Goal: Task Accomplishment & Management: Manage account settings

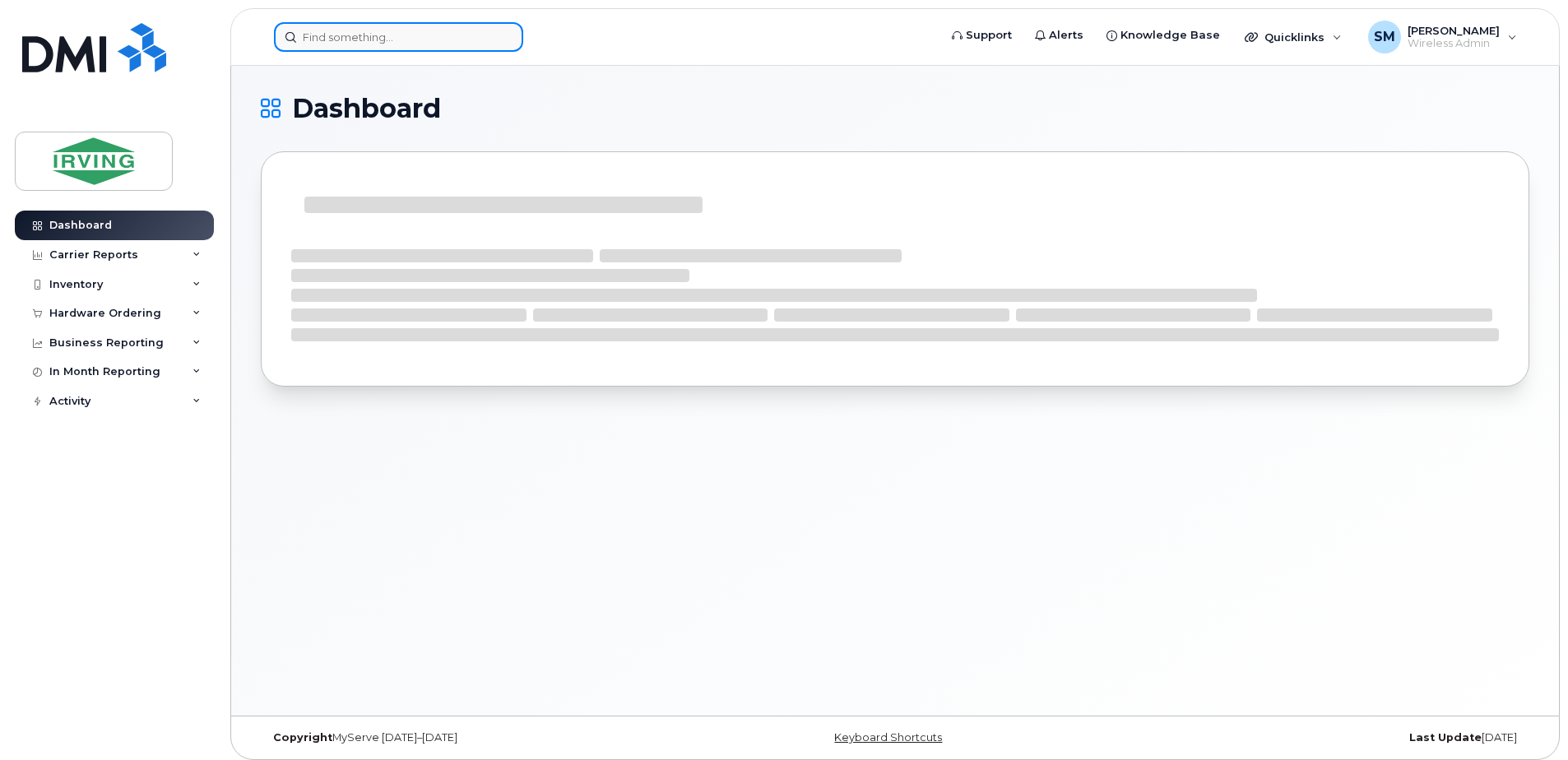
click at [359, 41] on input at bounding box center [398, 37] width 249 height 29
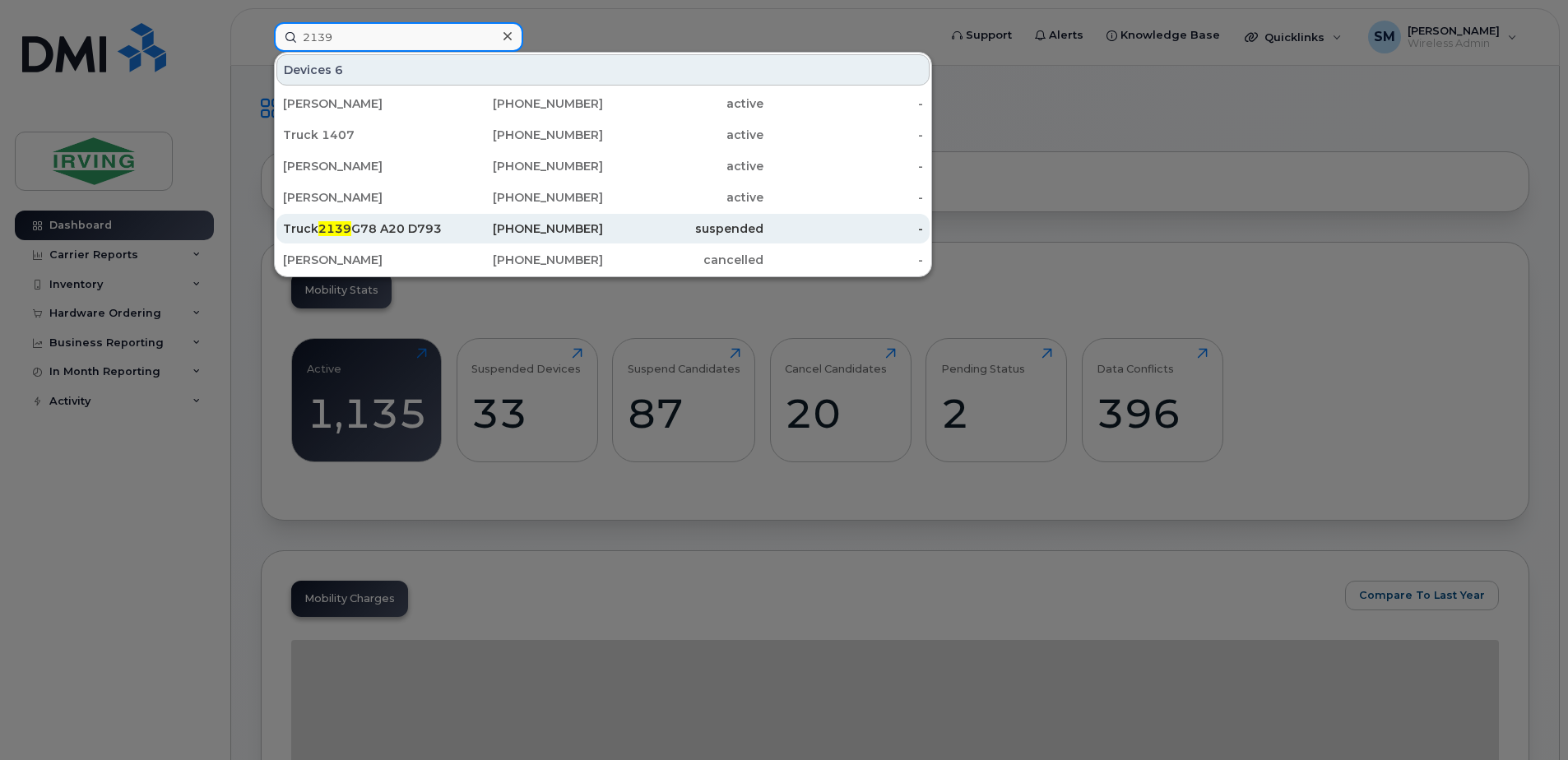
type input "2139"
click at [533, 226] on div "[PHONE_NUMBER]" at bounding box center [524, 229] width 160 height 17
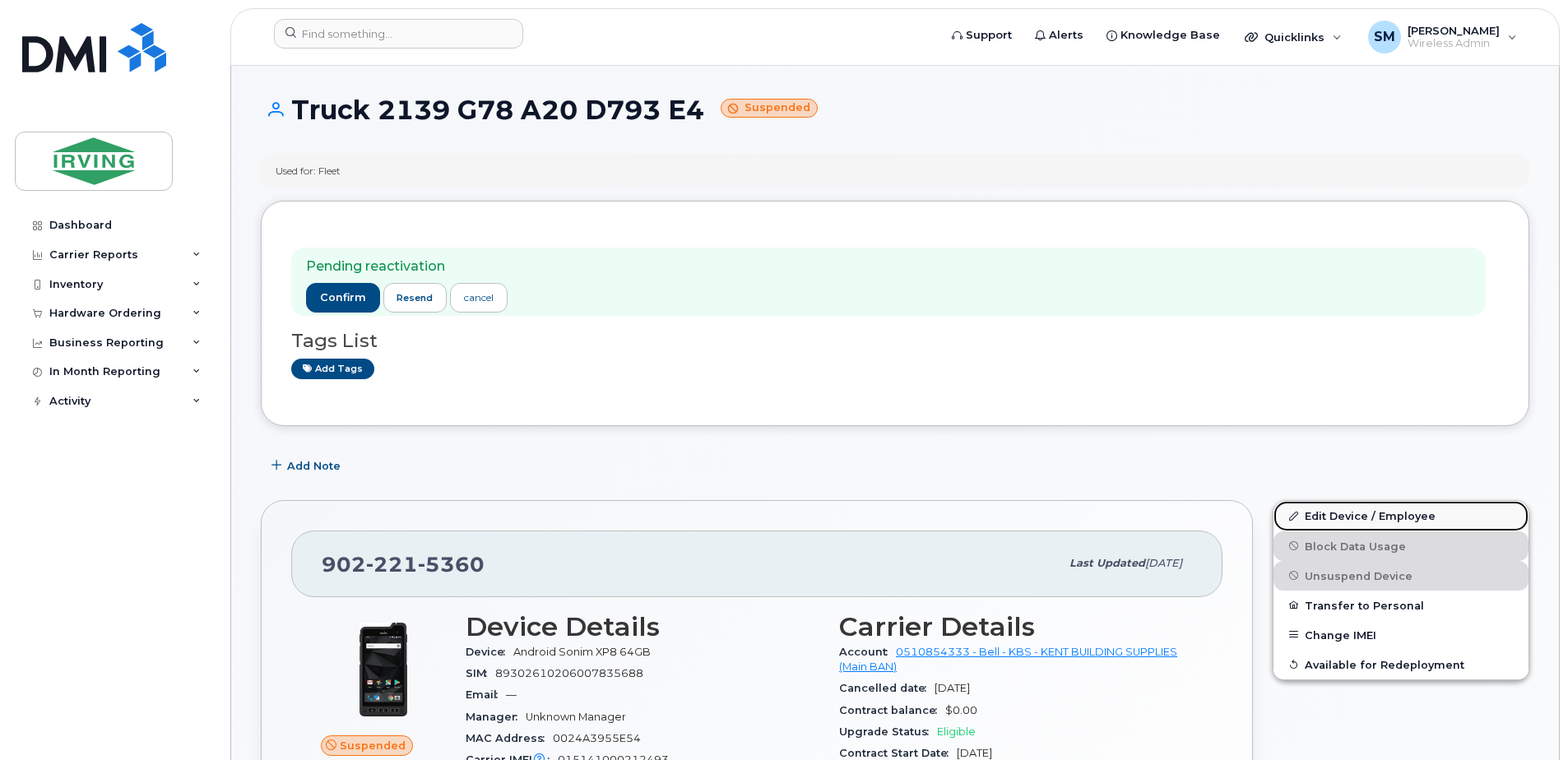
click at [1422, 515] on link "Edit Device / Employee" at bounding box center [1400, 516] width 255 height 29
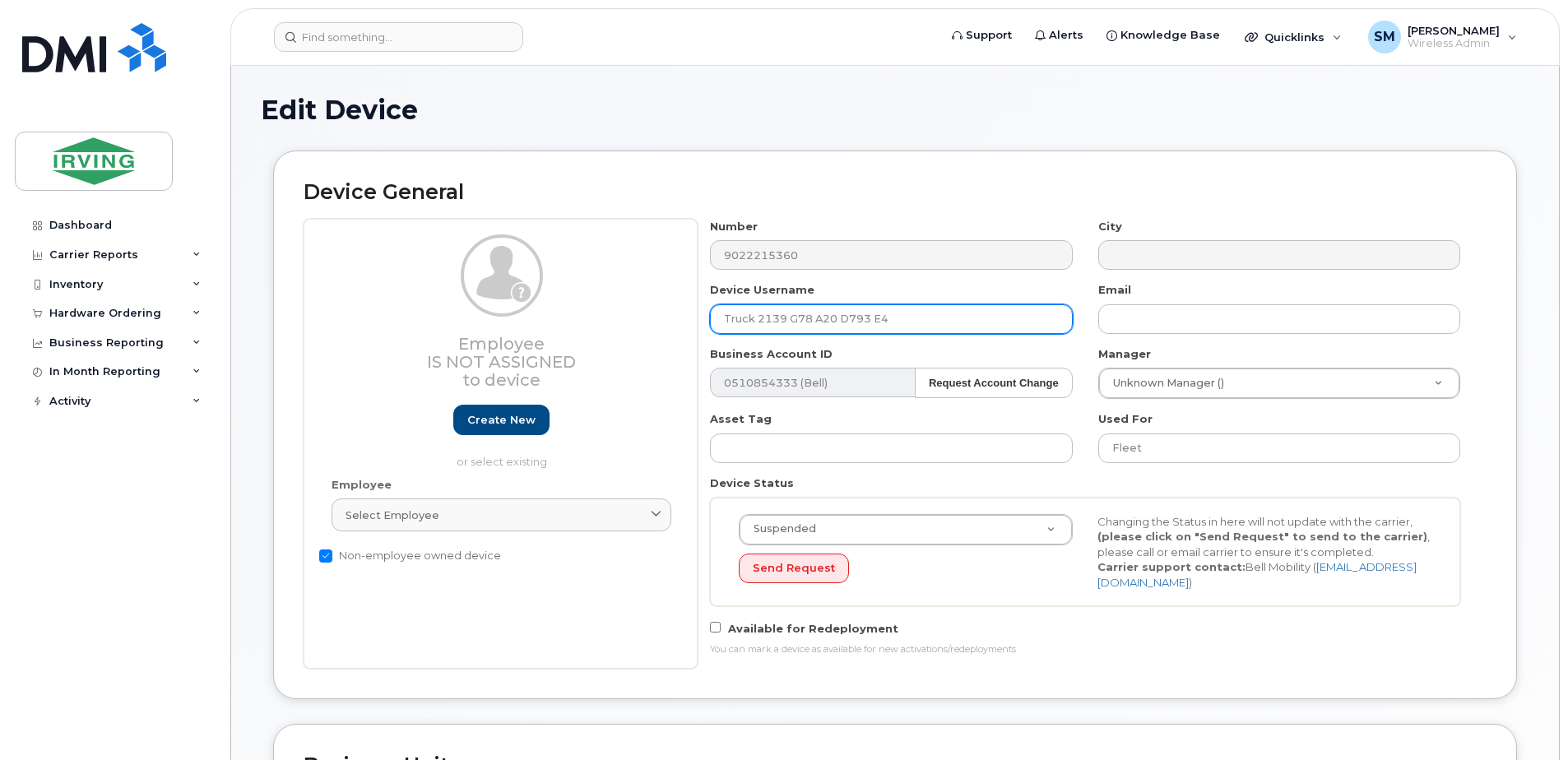
drag, startPoint x: 924, startPoint y: 323, endPoint x: 789, endPoint y: 315, distance: 135.2
click at [789, 315] on input "Truck 2139 G78 A20 D793 E4" at bounding box center [891, 319] width 362 height 29
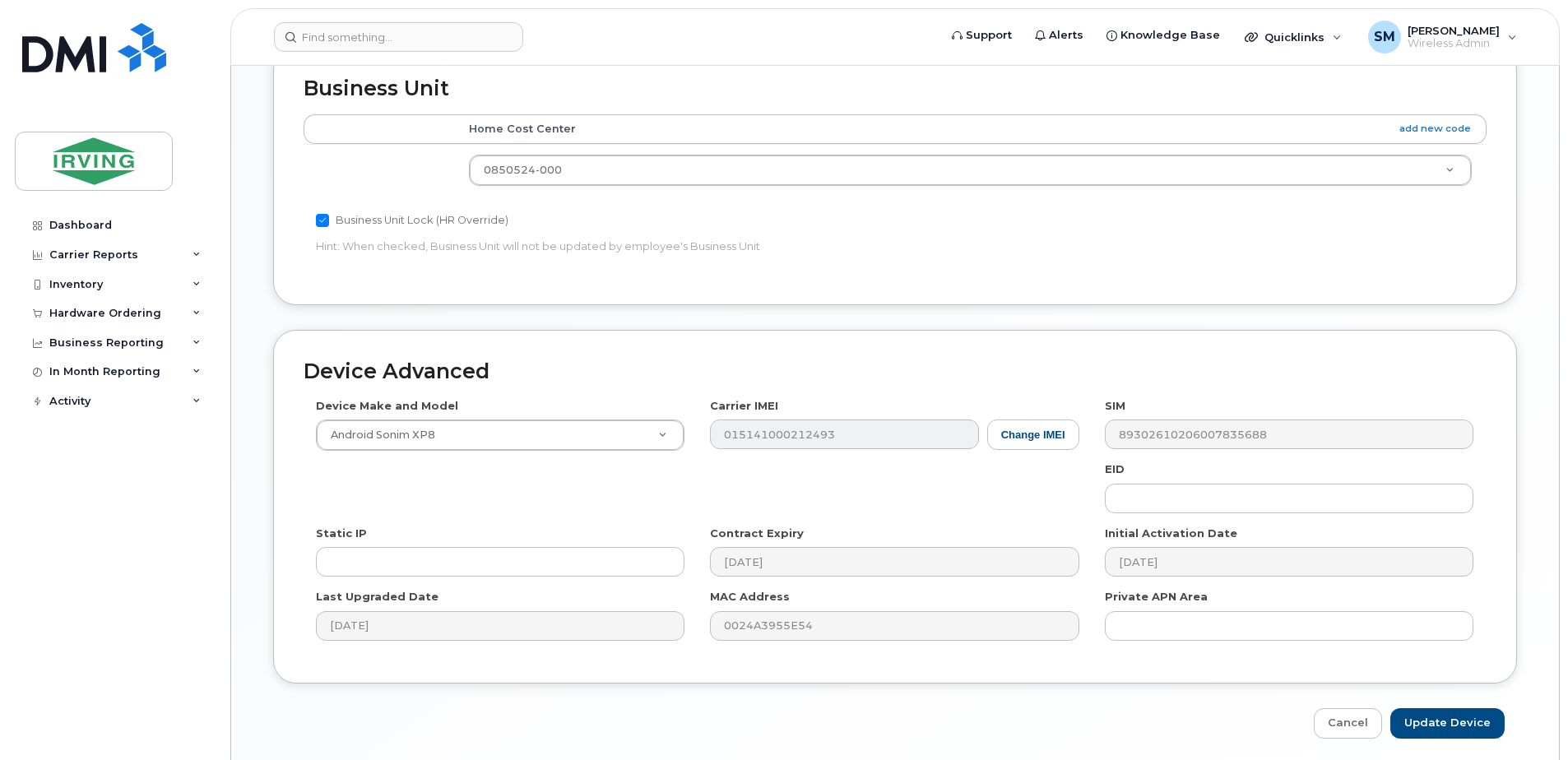
scroll to position [738, 0]
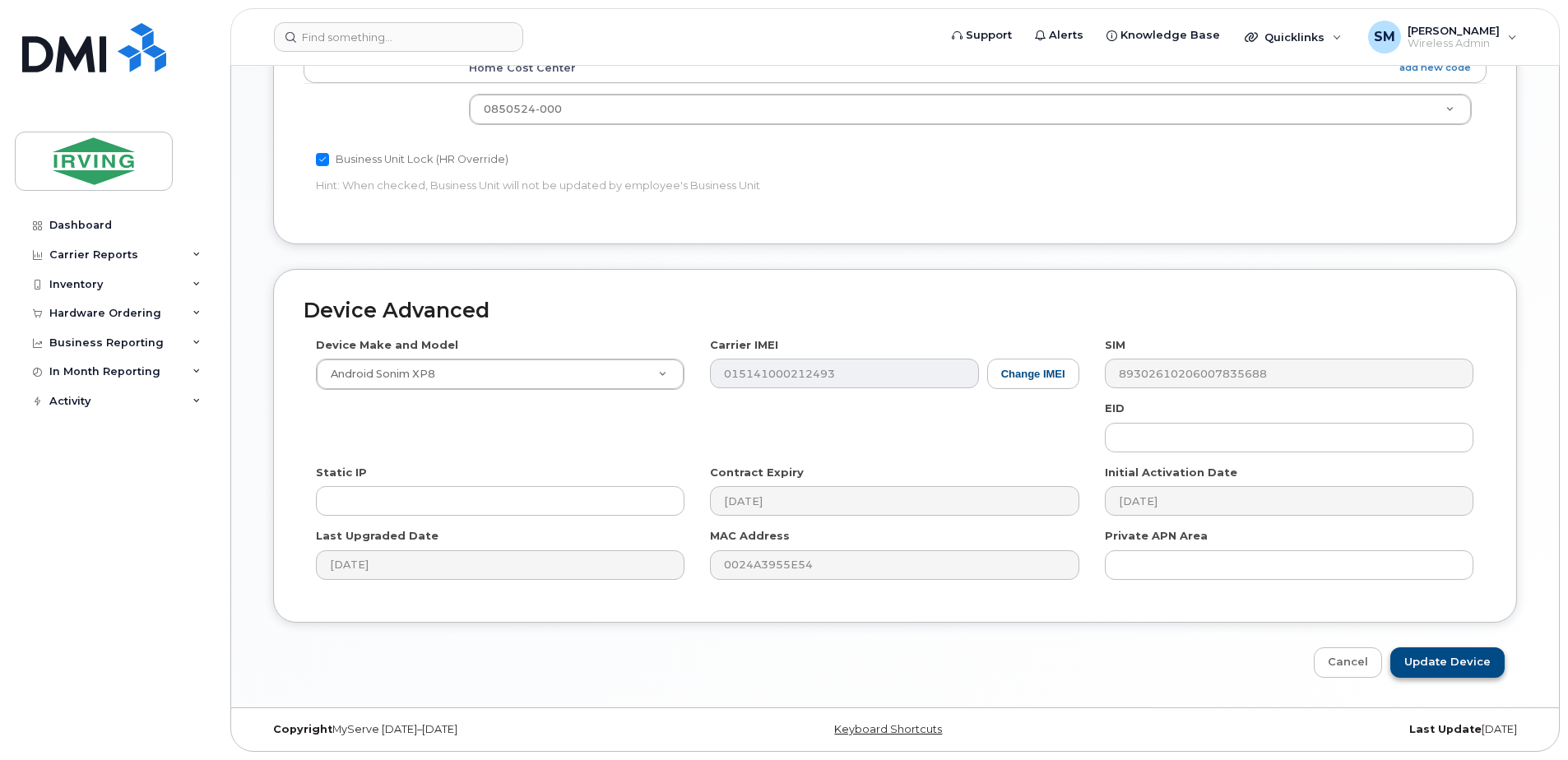
type input "Truck 2139"
click at [1485, 659] on input "Update Device" at bounding box center [1447, 662] width 114 height 30
type input "Saving..."
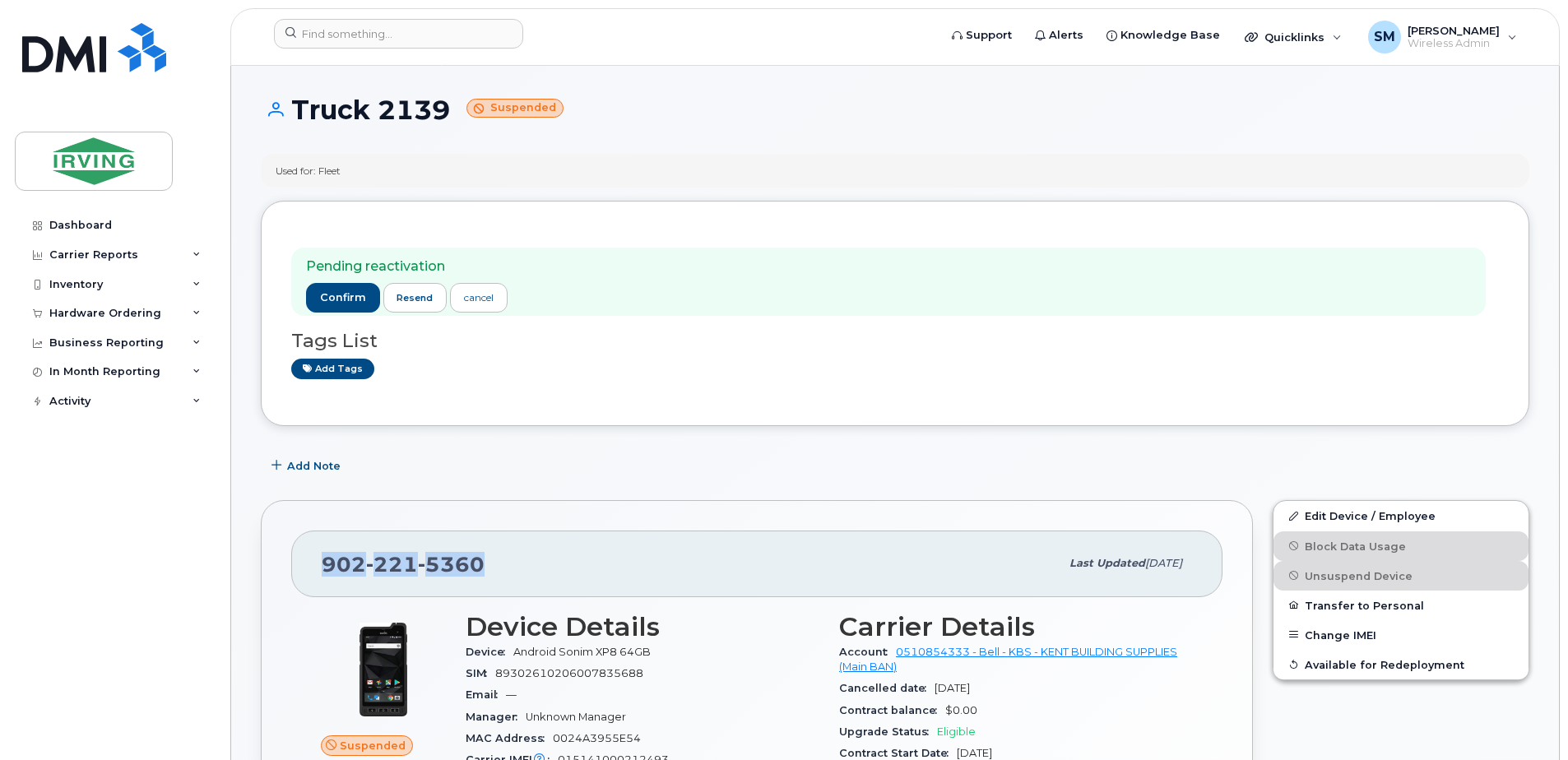
drag, startPoint x: 488, startPoint y: 563, endPoint x: 328, endPoint y: 569, distance: 160.1
click at [328, 569] on div "902 221 5360" at bounding box center [691, 563] width 738 height 34
copy span "902 221 5360"
click at [527, 455] on div "Add Note" at bounding box center [895, 465] width 1269 height 29
